Goal: Find specific page/section

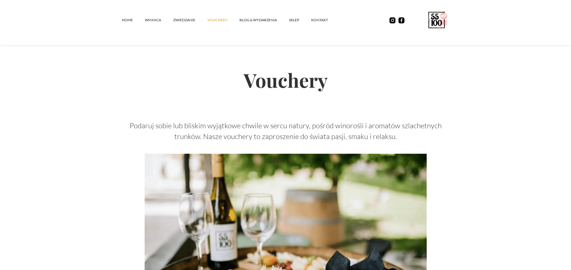
click at [437, 20] on icon at bounding box center [436, 20] width 25 height 23
